Goal: Information Seeking & Learning: Learn about a topic

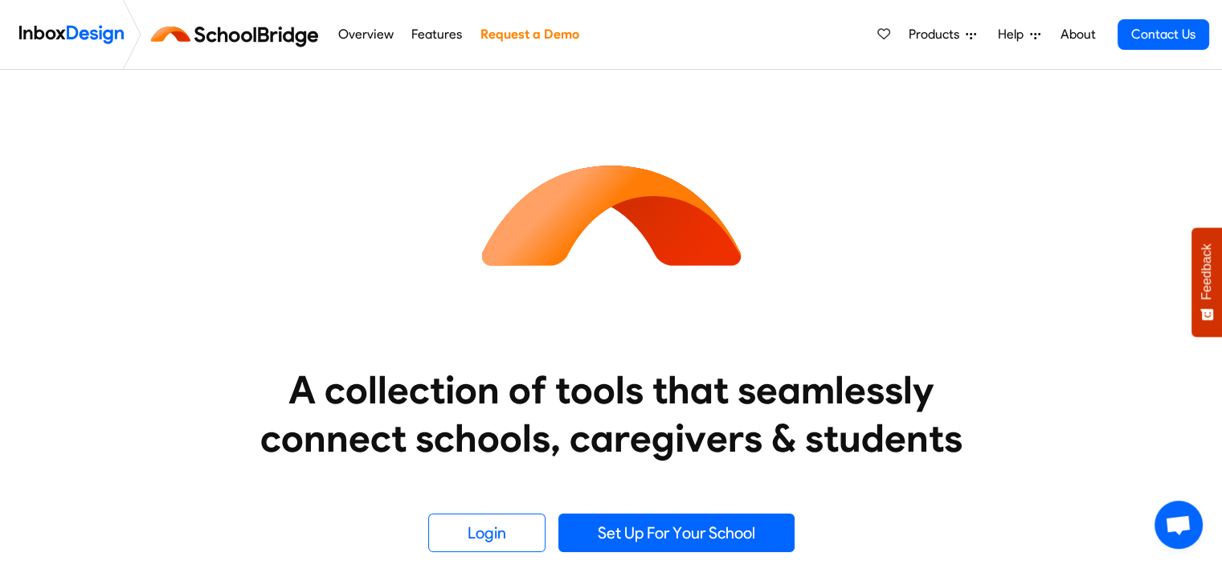
click at [467, 43] on link "Features" at bounding box center [436, 34] width 59 height 32
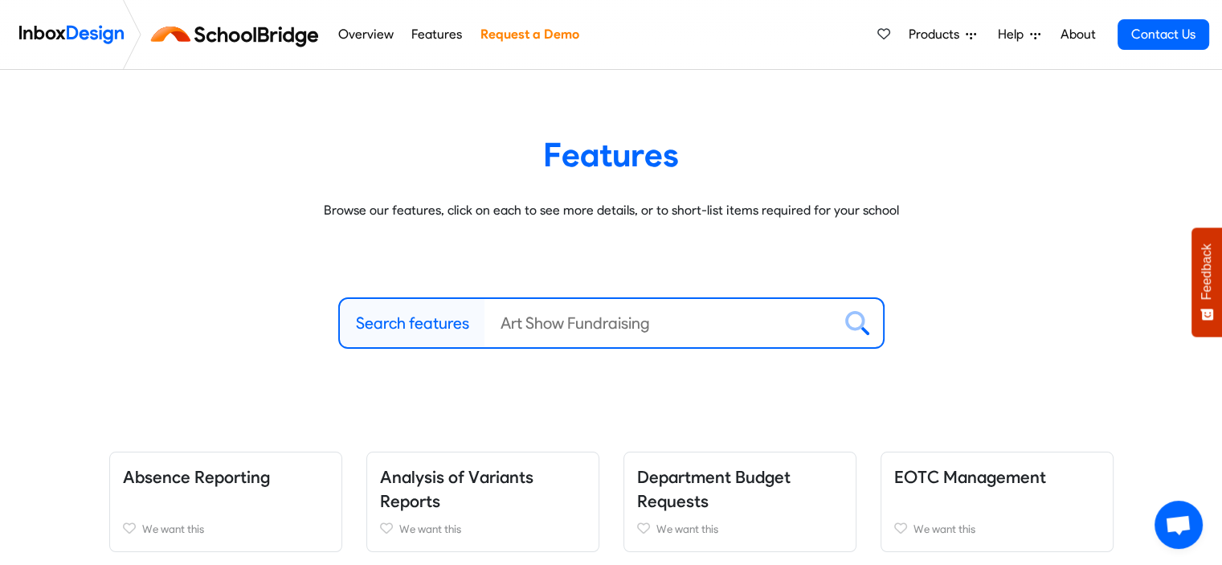
click at [379, 35] on link "Overview" at bounding box center [366, 34] width 64 height 32
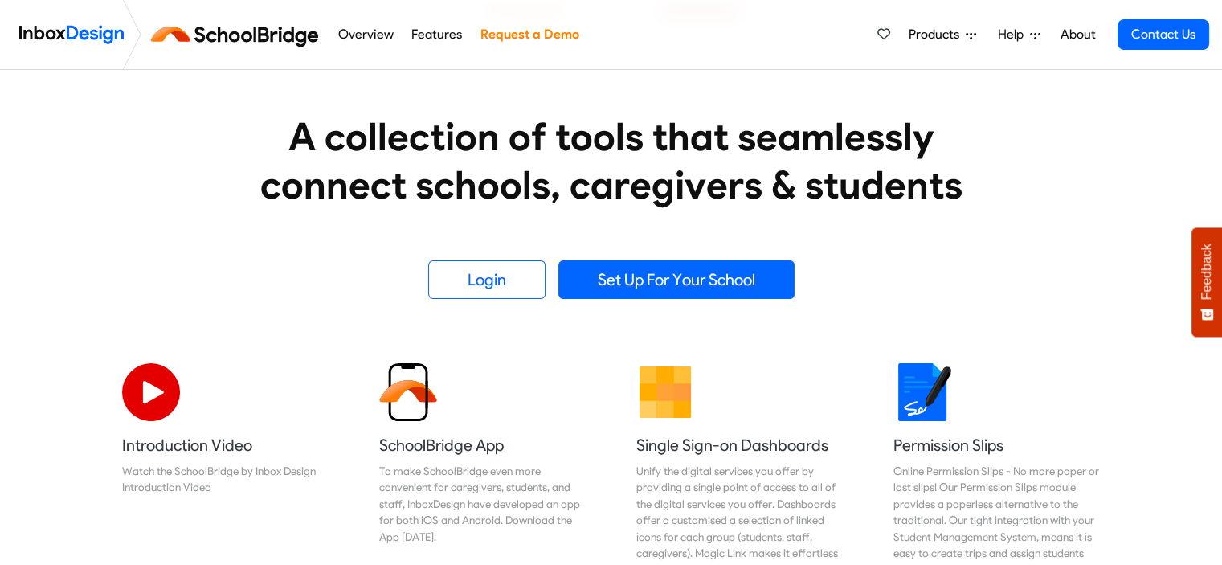
scroll to position [254, 0]
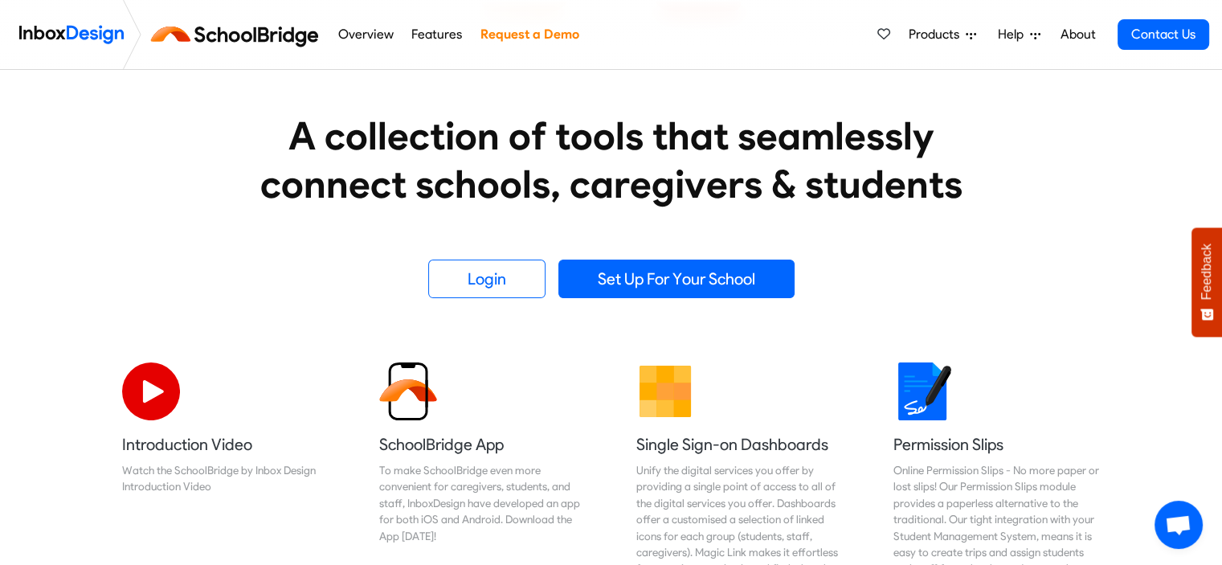
click at [467, 28] on link "Features" at bounding box center [436, 34] width 59 height 32
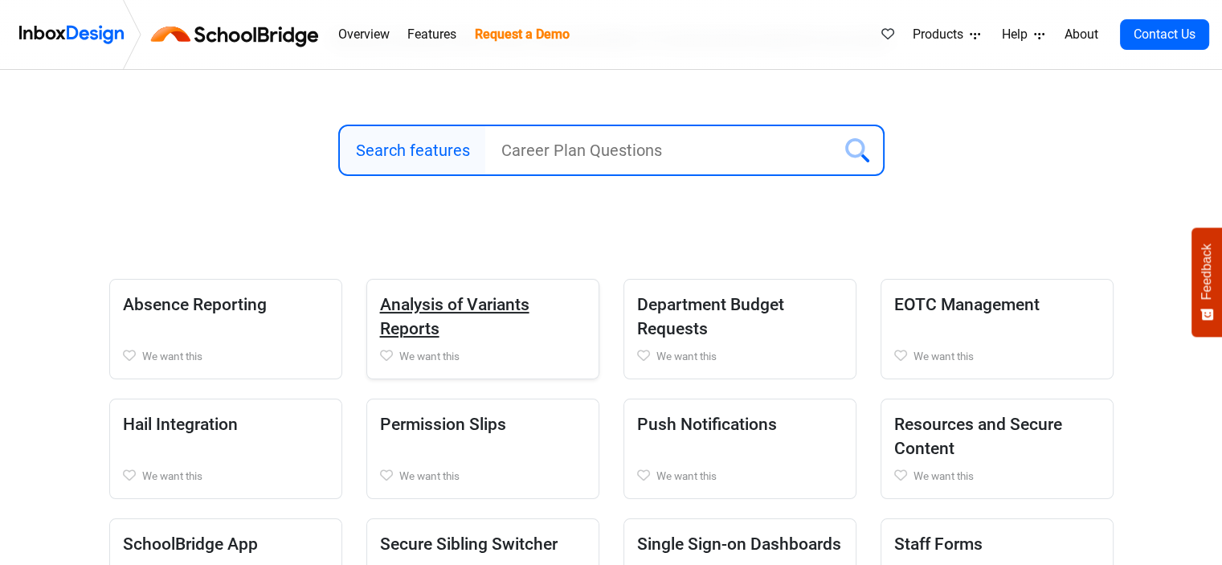
scroll to position [174, 0]
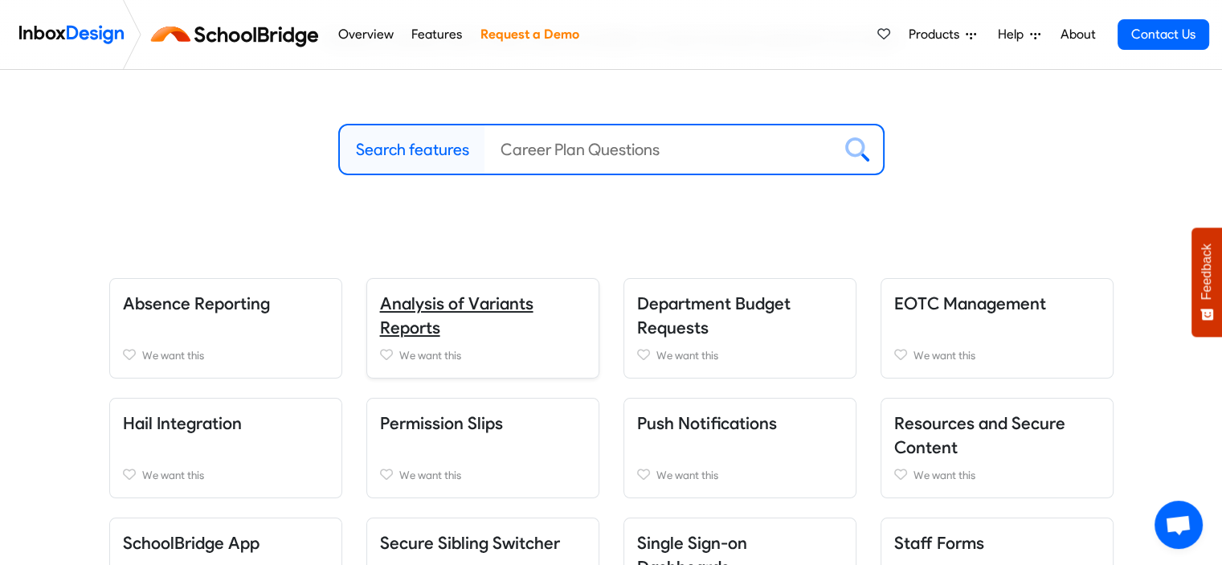
click at [402, 338] on link "Analysis of Variants Reports" at bounding box center [456, 315] width 153 height 44
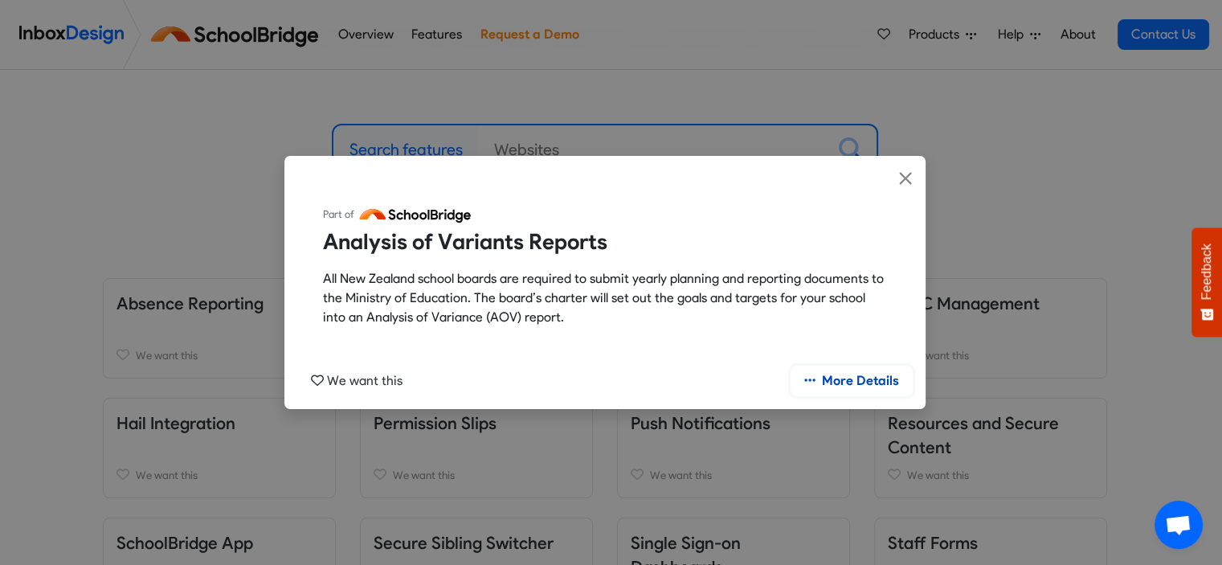
click at [841, 393] on link "More Details" at bounding box center [852, 381] width 122 height 31
